Goal: Task Accomplishment & Management: Use online tool/utility

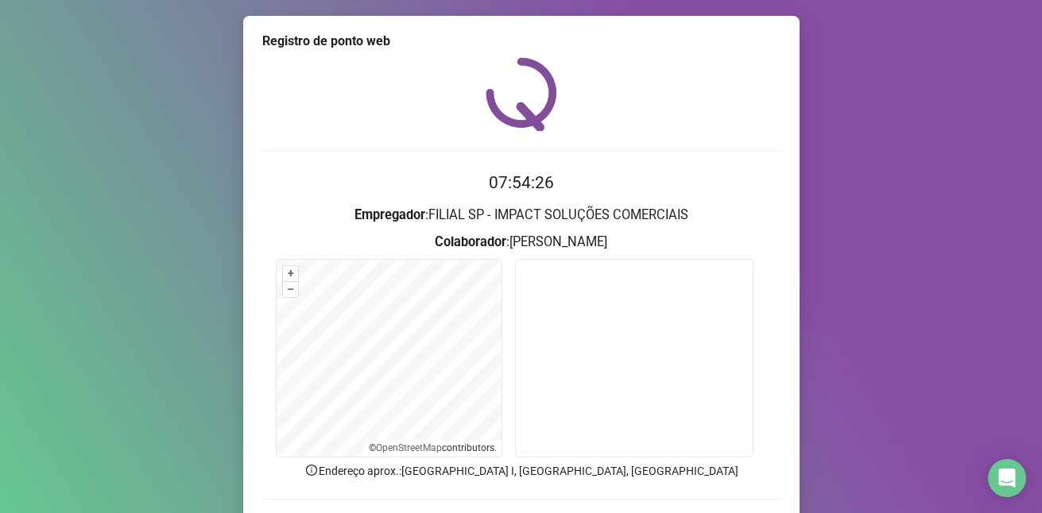
scroll to position [107, 0]
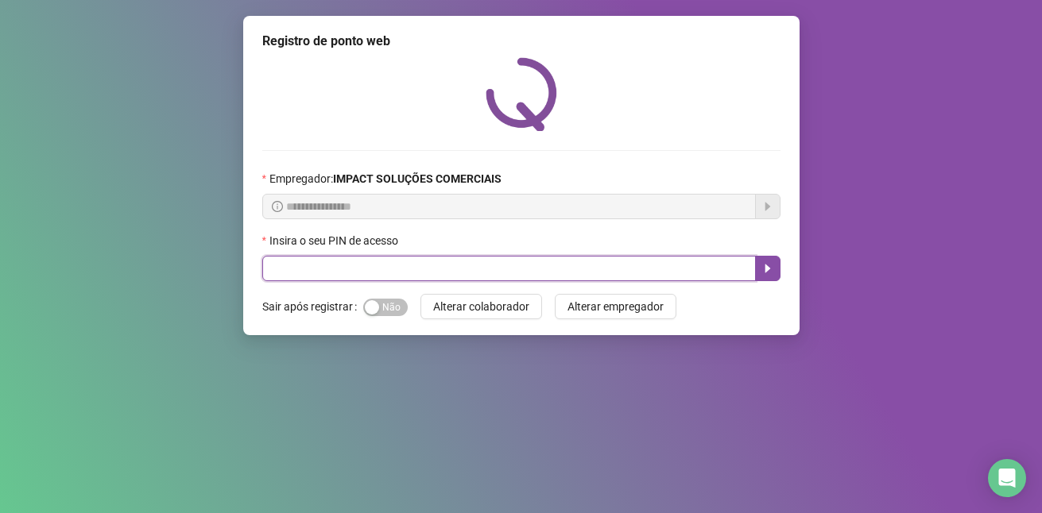
click at [358, 266] on input "text" at bounding box center [509, 268] width 494 height 25
type input "*****"
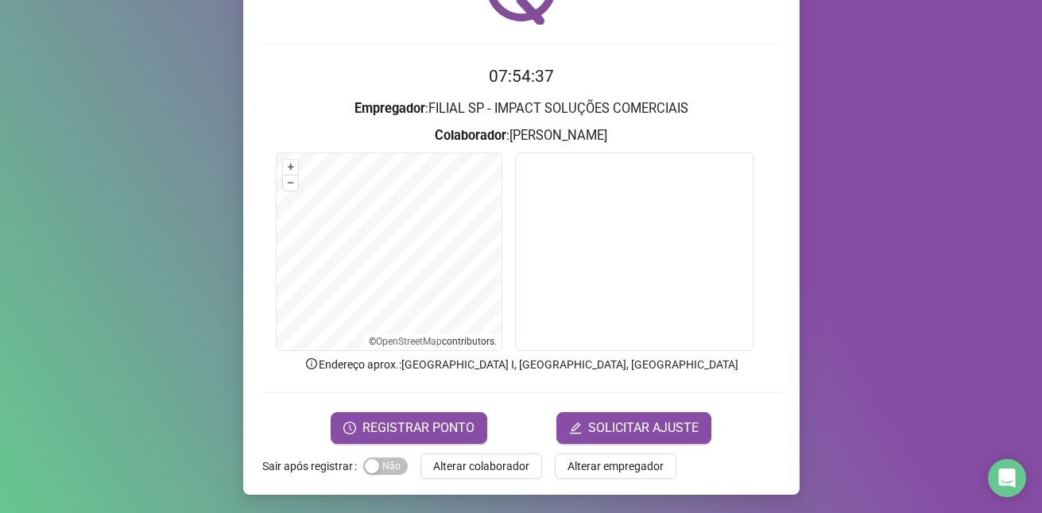
scroll to position [107, 0]
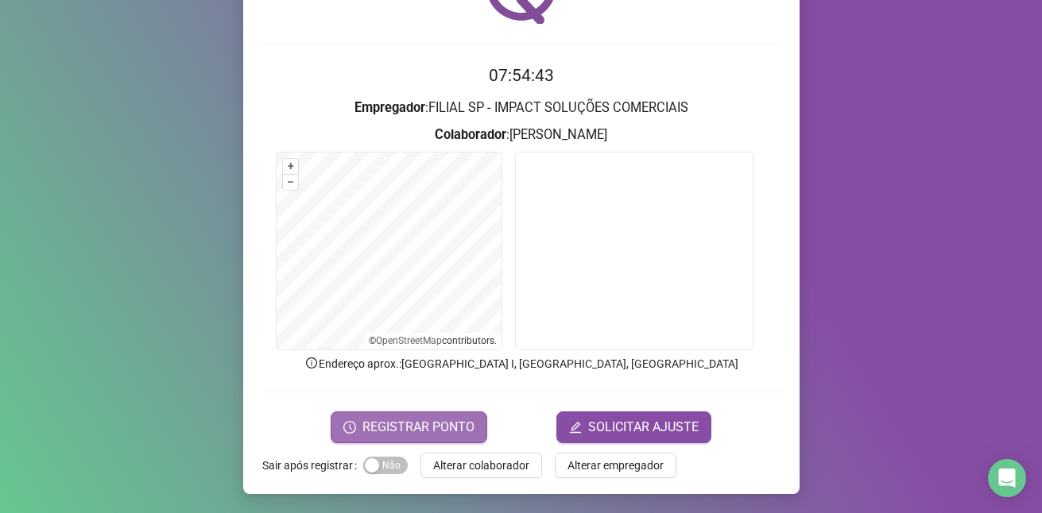
click at [413, 425] on span "REGISTRAR PONTO" at bounding box center [418, 427] width 112 height 19
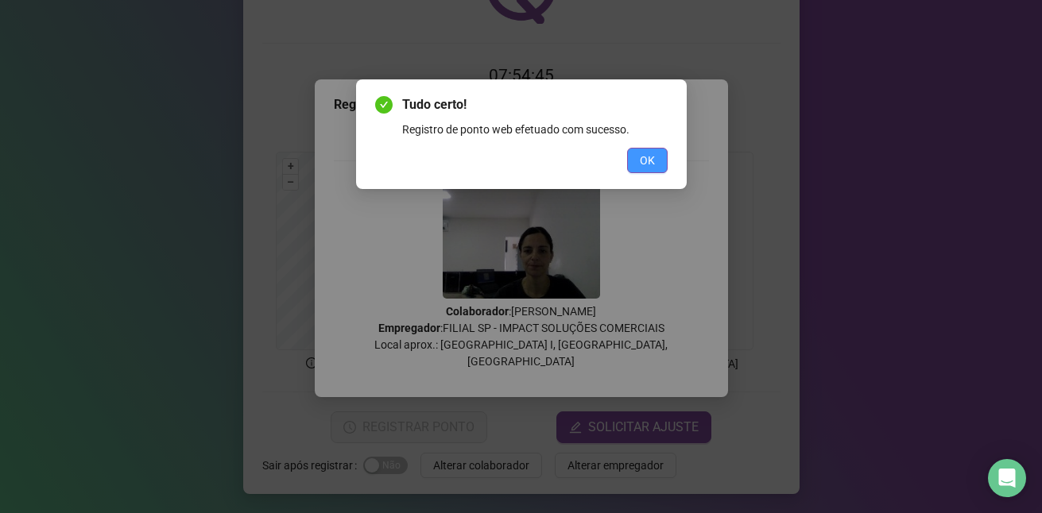
click at [645, 163] on span "OK" at bounding box center [647, 160] width 15 height 17
